Goal: Find specific page/section

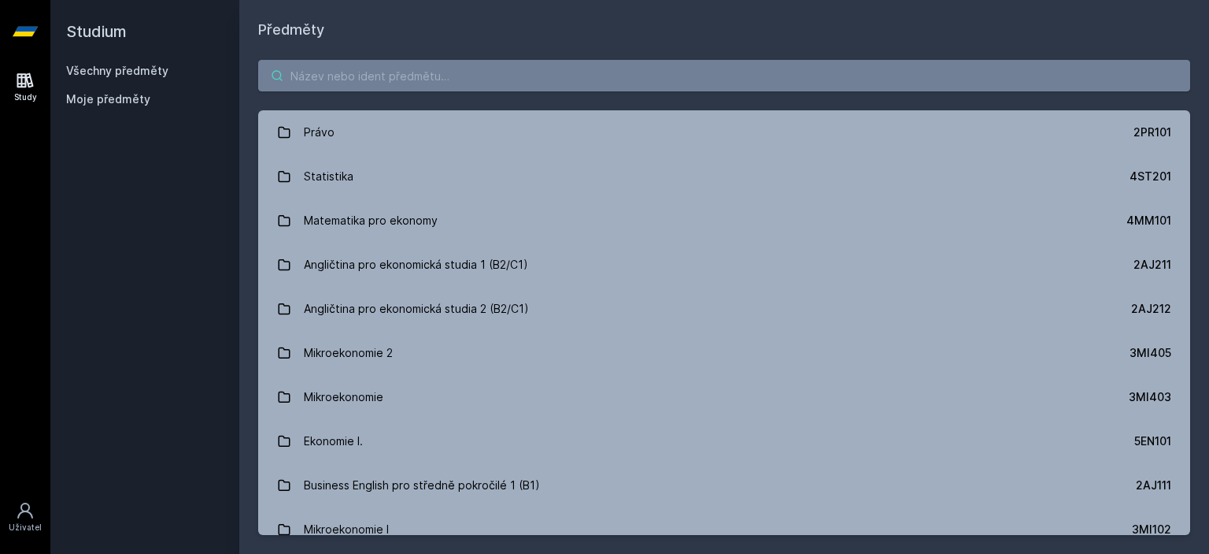
click at [439, 70] on input "search" at bounding box center [724, 75] width 932 height 31
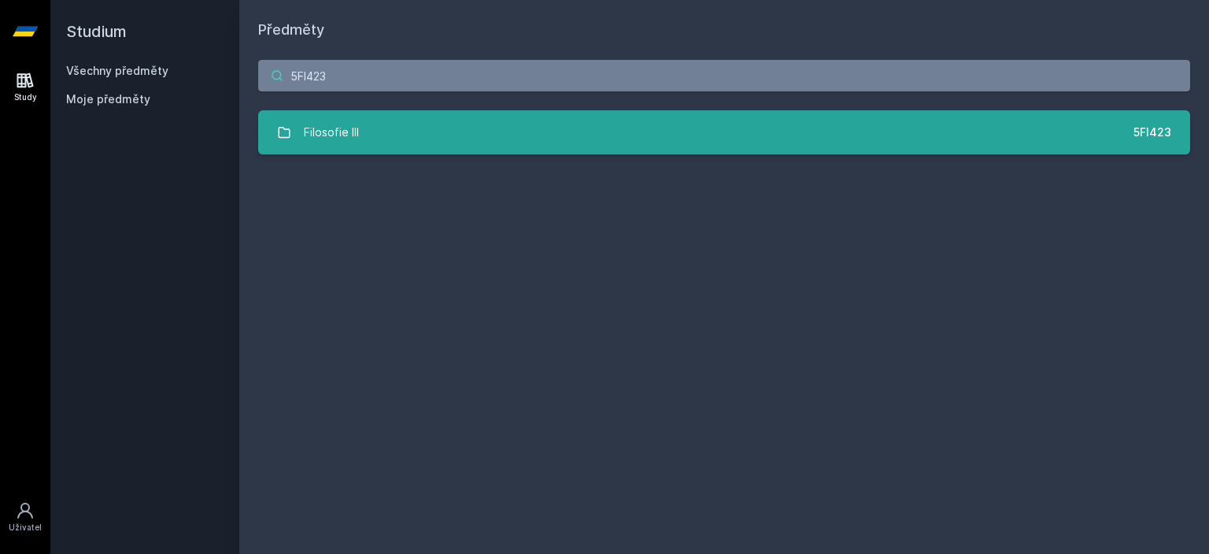
type input "5FI423"
click at [381, 141] on link "Filosofie III 5FI423" at bounding box center [724, 132] width 932 height 44
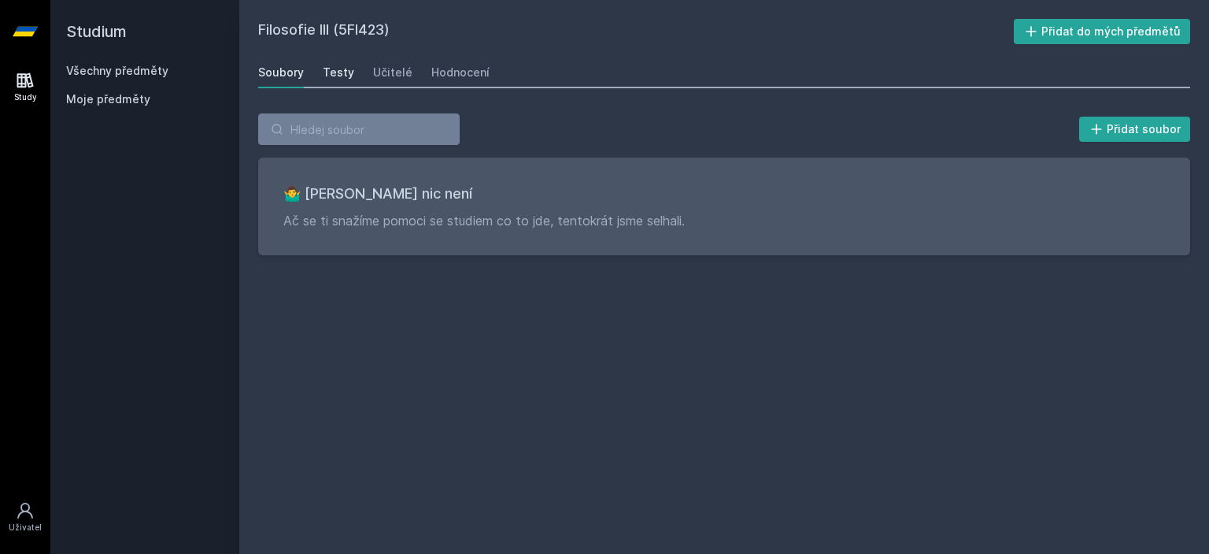
click at [338, 76] on div "Testy" at bounding box center [338, 73] width 31 height 16
click at [383, 76] on div "Učitelé" at bounding box center [392, 73] width 39 height 16
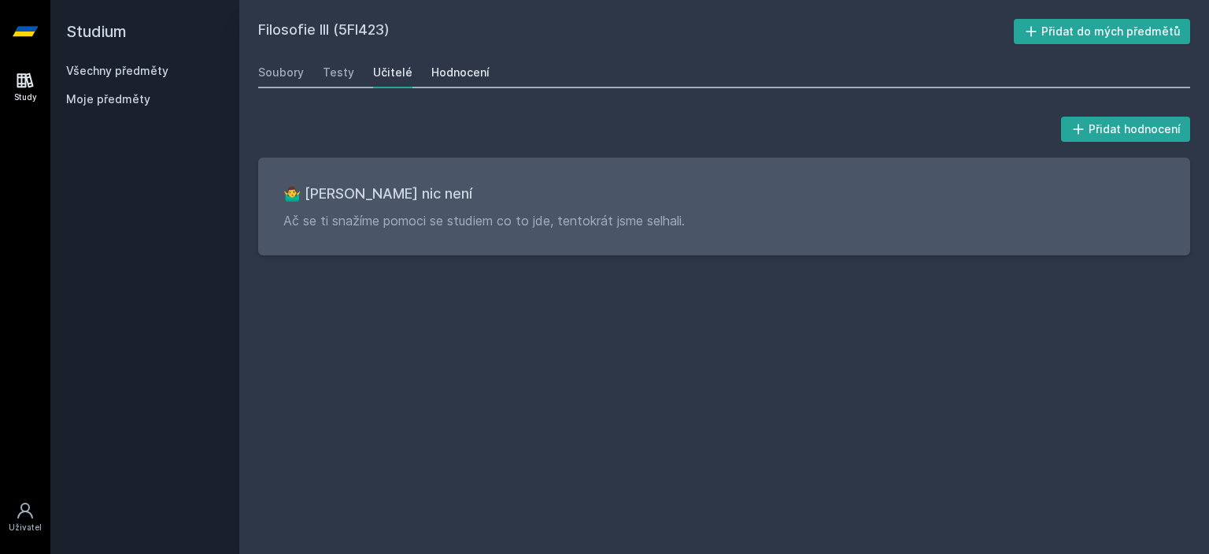
click at [436, 69] on div "Hodnocení" at bounding box center [460, 73] width 58 height 16
